Goal: Task Accomplishment & Management: Manage account settings

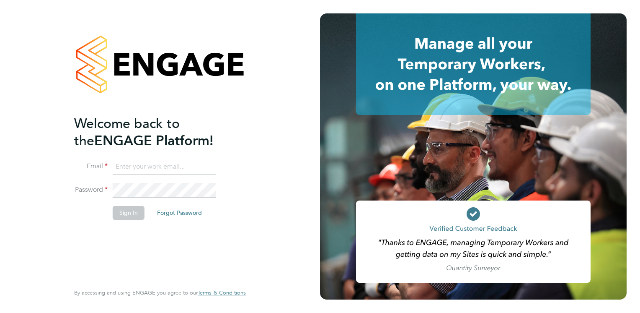
type input "karen.robinson@torus.co.uk"
click at [119, 213] on button "Sign In" at bounding box center [129, 212] width 32 height 13
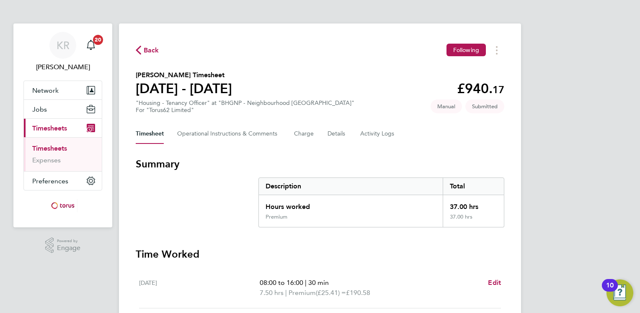
click at [638, 240] on div "KR [PERSON_NAME] Notifications 20 Applications: Network Sites Workers Jobs Posi…" at bounding box center [320, 302] width 640 height 605
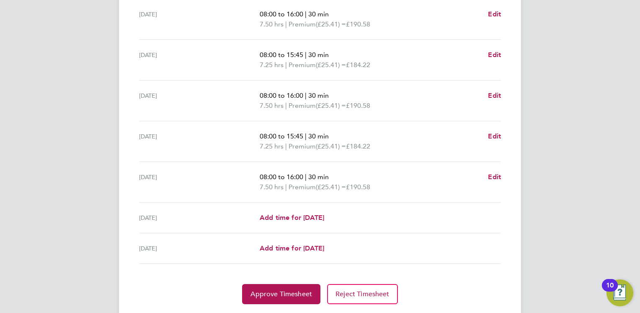
scroll to position [292, 0]
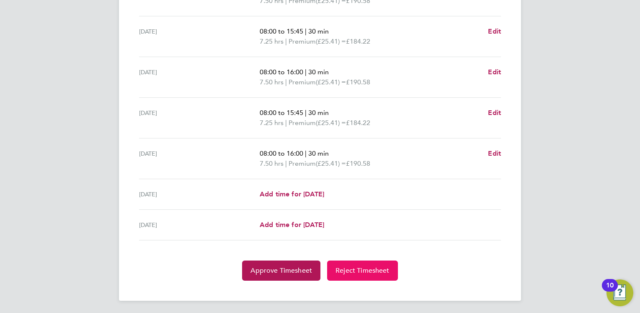
click at [376, 269] on span "Reject Timesheet" at bounding box center [363, 270] width 54 height 8
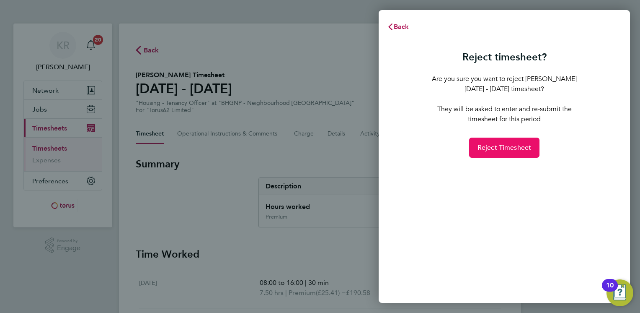
click at [521, 142] on button "Reject Timesheet" at bounding box center [504, 147] width 71 height 20
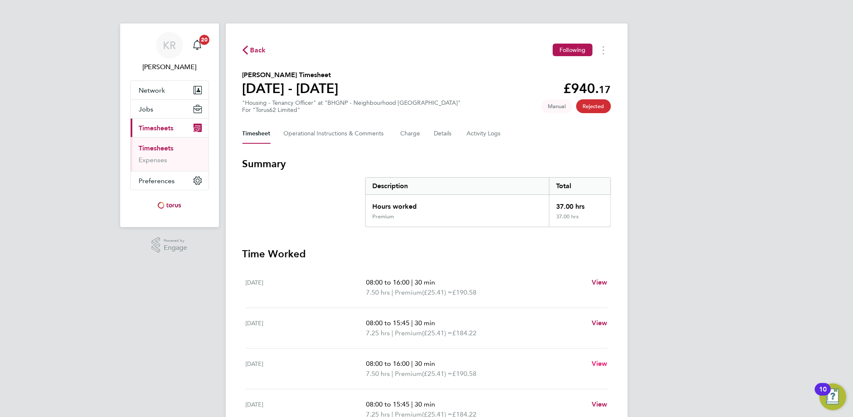
click at [601, 312] on span "View" at bounding box center [600, 363] width 16 height 8
select select "30"
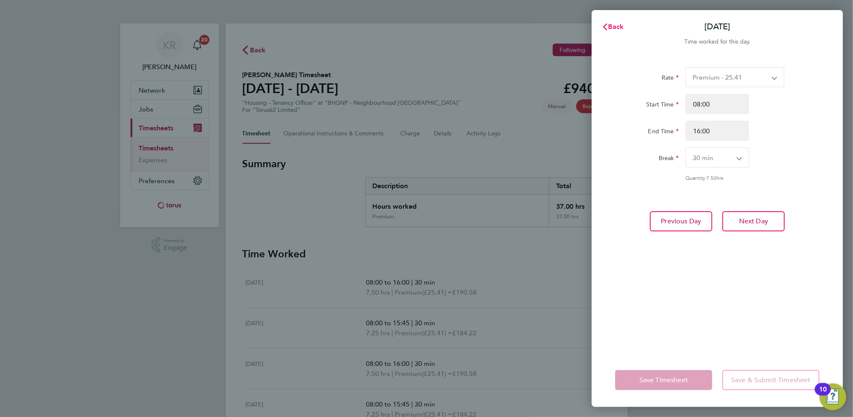
click at [619, 28] on span "Back" at bounding box center [617, 27] width 16 height 8
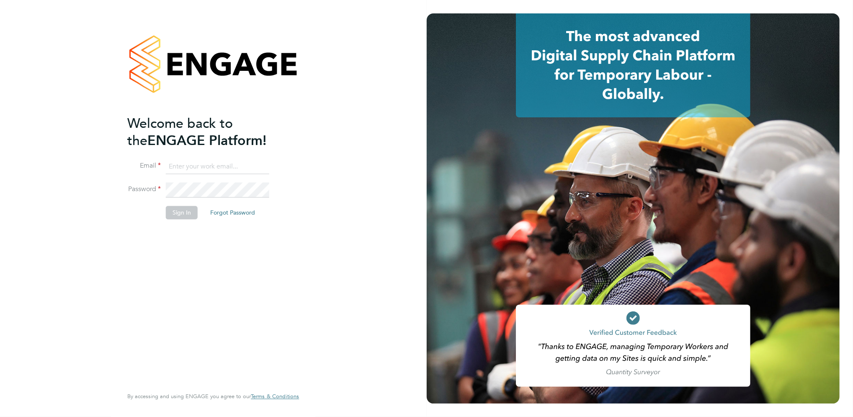
type input "karen.robinson@torus.co.uk"
click at [182, 214] on button "Sign In" at bounding box center [182, 212] width 32 height 13
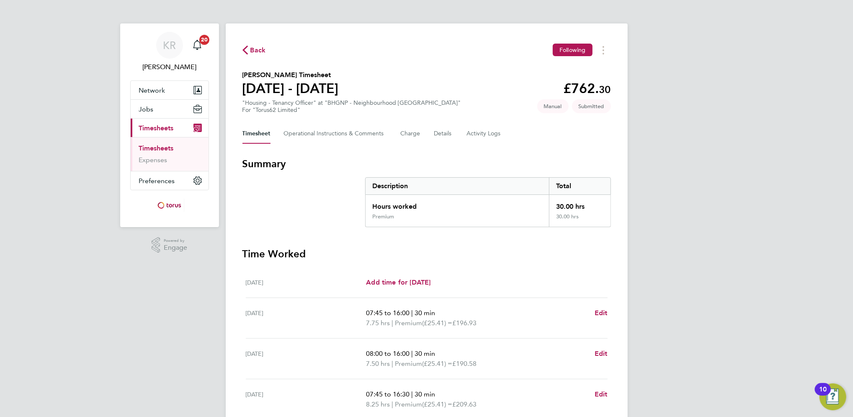
click at [667, 353] on div "KR Karen Robinson Notifications 20 Applications: Network Sites Workers Jobs Pos…" at bounding box center [426, 297] width 853 height 595
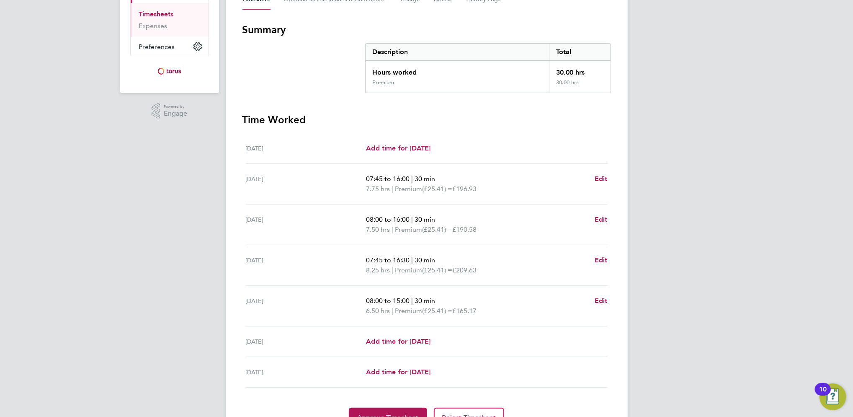
scroll to position [156, 0]
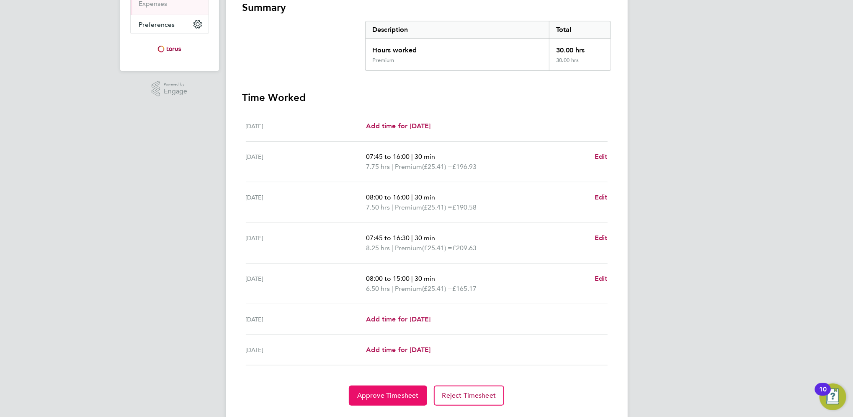
click at [401, 394] on span "Approve Timesheet" at bounding box center [388, 395] width 62 height 8
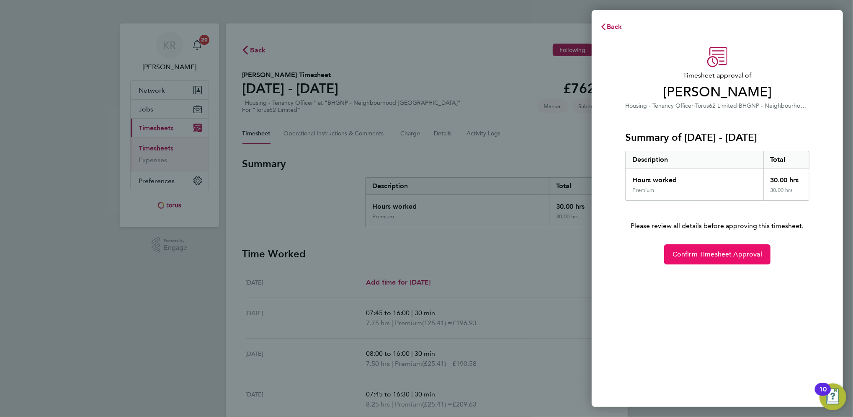
click at [686, 258] on span "Confirm Timesheet Approval" at bounding box center [718, 254] width 90 height 8
